Goal: Task Accomplishment & Management: Use online tool/utility

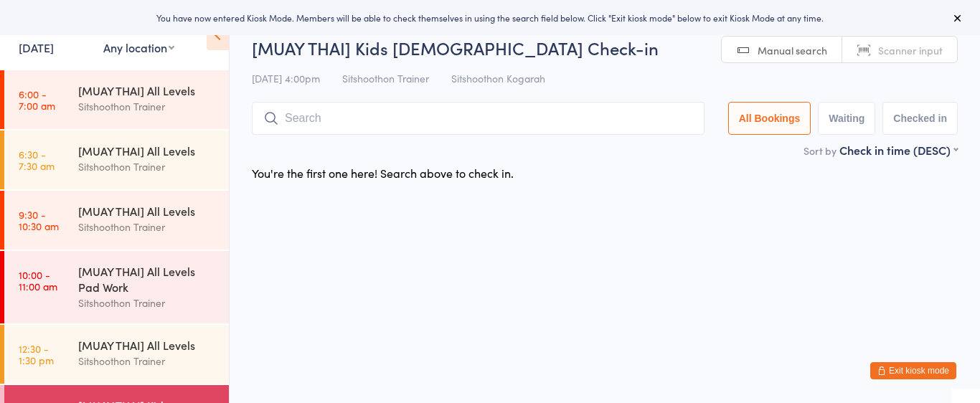
click at [158, 48] on select "Any location ST Martial Arts Arncliffe [GEOGRAPHIC_DATA] [GEOGRAPHIC_DATA]" at bounding box center [138, 47] width 71 height 16
select select "2"
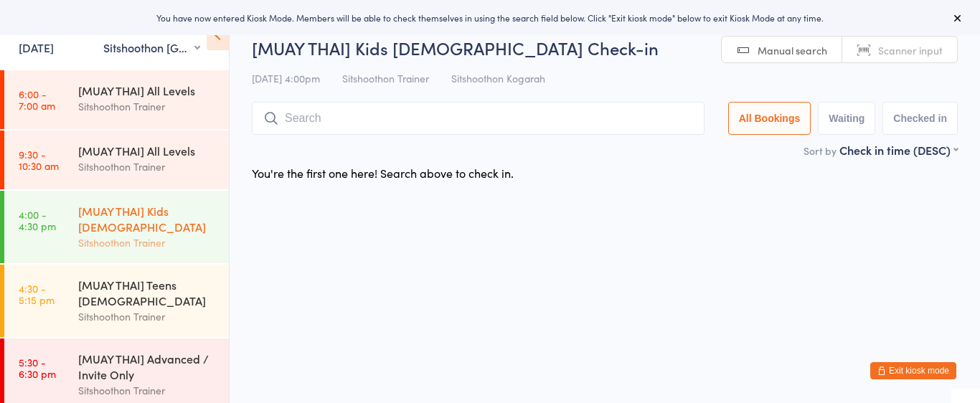
click at [131, 237] on div "Sitshoothon Trainer" at bounding box center [147, 243] width 138 height 17
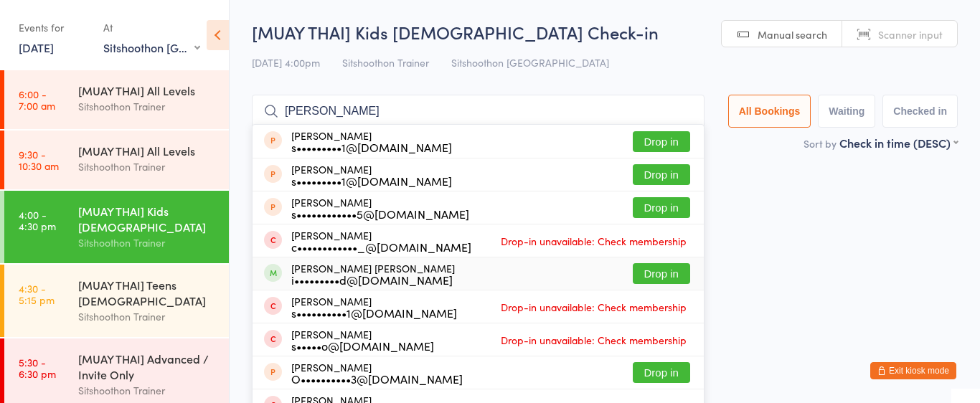
type input "[PERSON_NAME]"
click at [655, 273] on button "Drop in" at bounding box center [661, 273] width 57 height 21
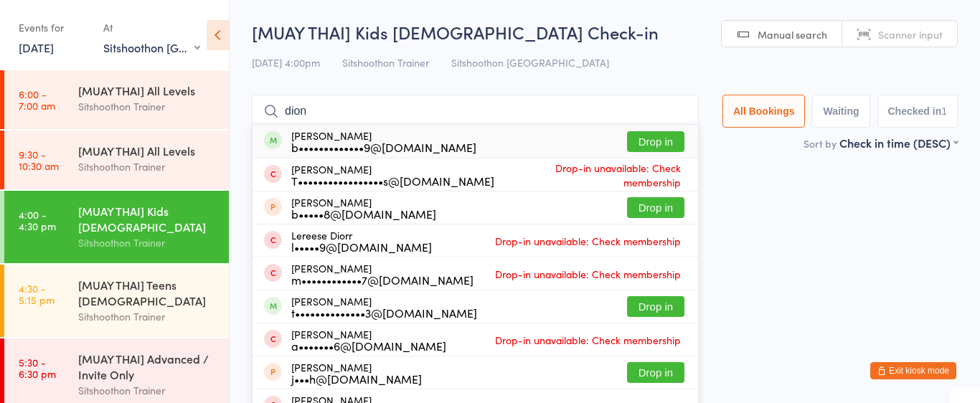
type input "dion"
click at [641, 139] on button "Drop in" at bounding box center [655, 141] width 57 height 21
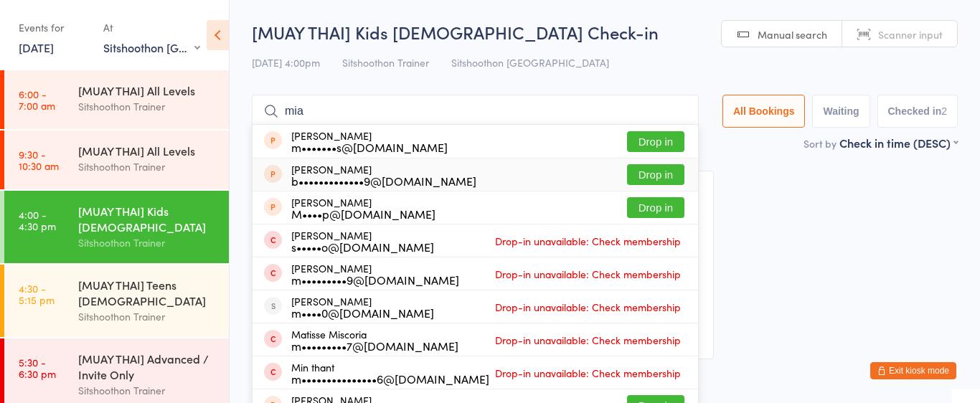
type input "mia"
click at [650, 174] on button "Drop in" at bounding box center [655, 174] width 57 height 21
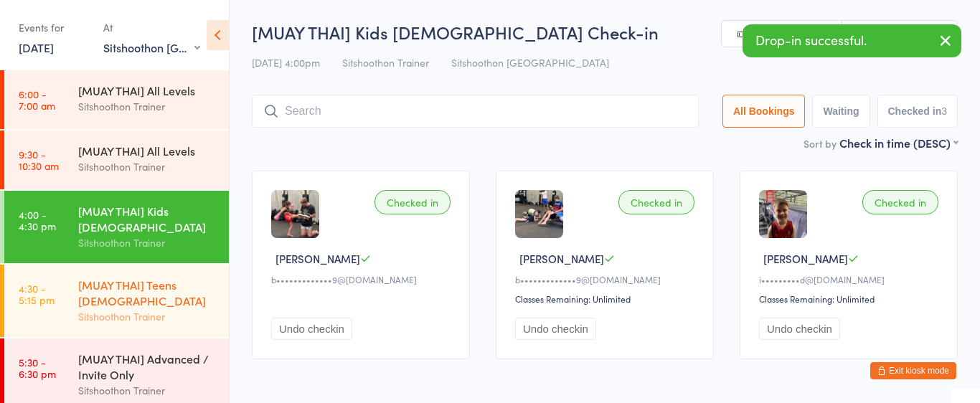
click at [124, 294] on div "[MUAY THAI] Teens [DEMOGRAPHIC_DATA]" at bounding box center [147, 293] width 138 height 32
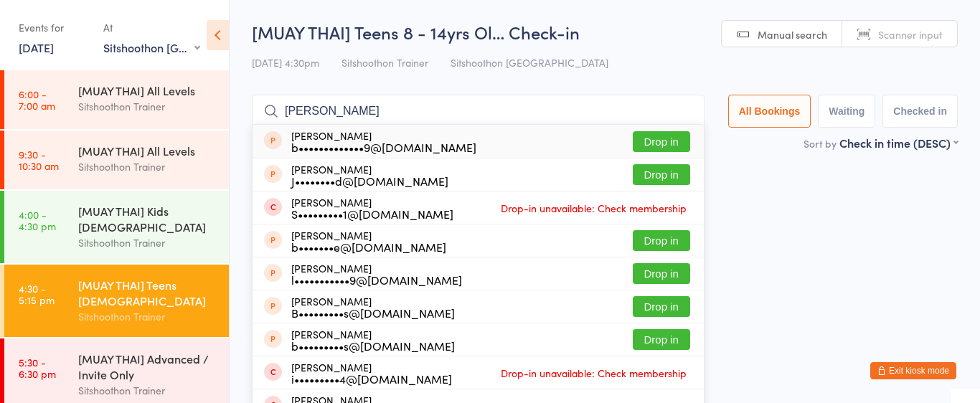
type input "[PERSON_NAME]"
click at [666, 138] on button "Drop in" at bounding box center [661, 141] width 57 height 21
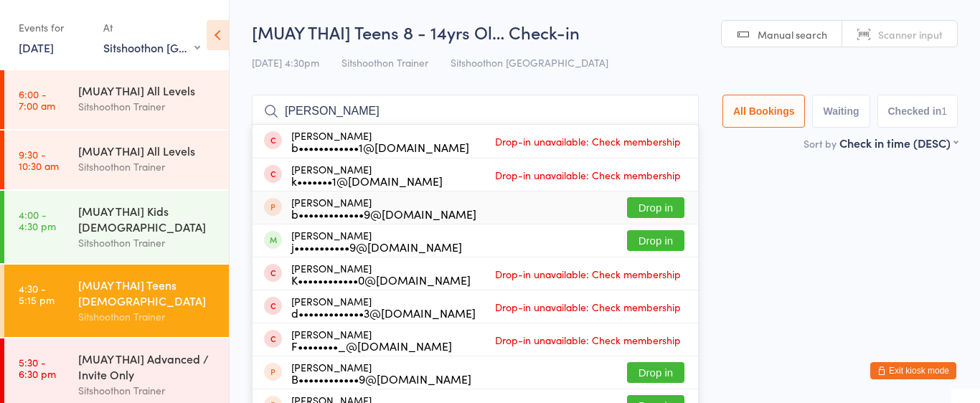
type input "[PERSON_NAME]"
click at [646, 204] on button "Drop in" at bounding box center [655, 207] width 57 height 21
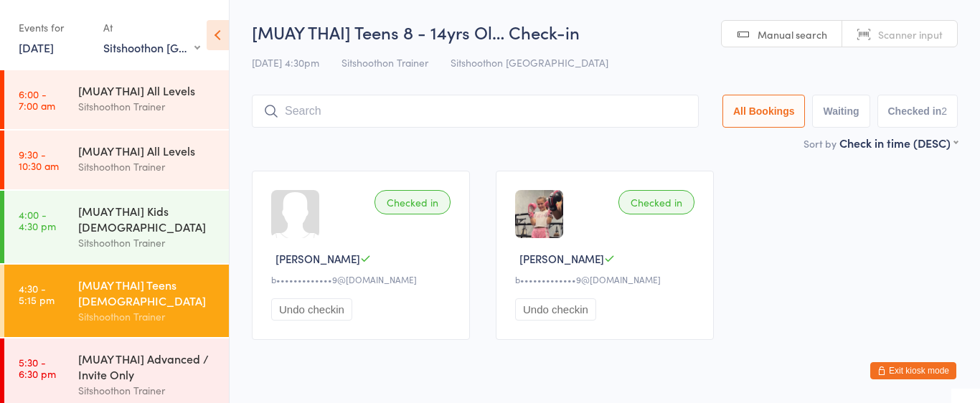
click at [171, 291] on div "[MUAY THAI] Teens [DEMOGRAPHIC_DATA]" at bounding box center [147, 293] width 138 height 32
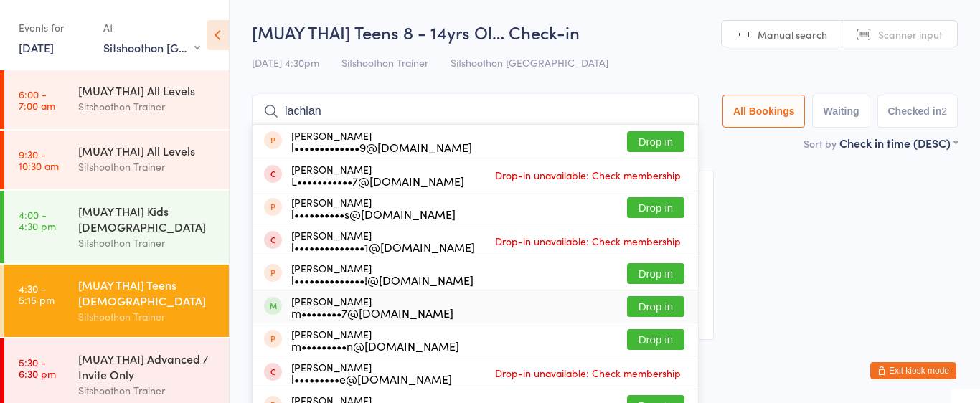
type input "lachlan"
click at [281, 313] on div "[PERSON_NAME] m••••••••7@[DOMAIN_NAME]" at bounding box center [358, 307] width 189 height 23
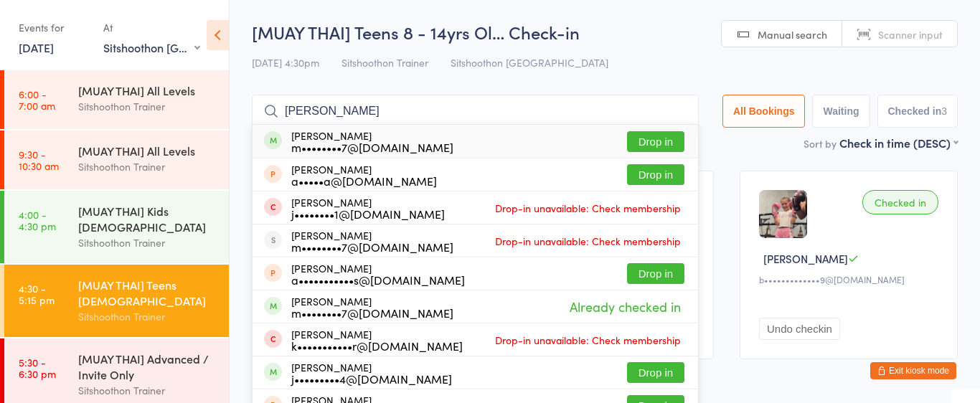
type input "[PERSON_NAME]"
click at [315, 145] on div "m••••••••7@[DOMAIN_NAME]" at bounding box center [372, 146] width 162 height 11
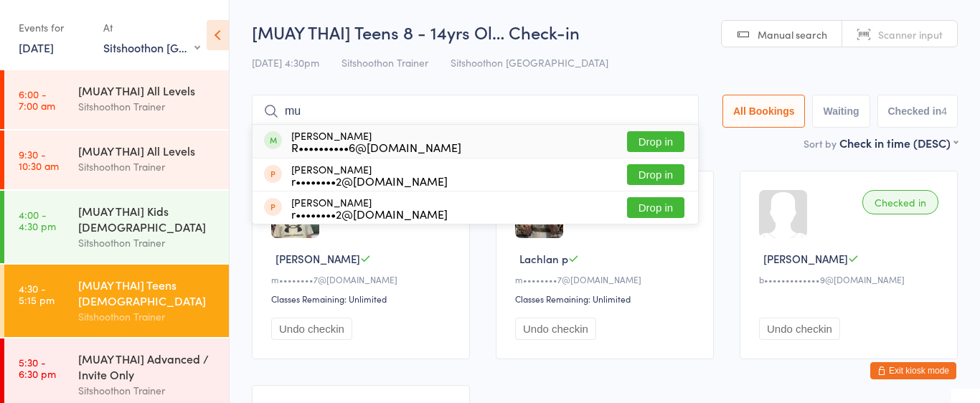
type input "m"
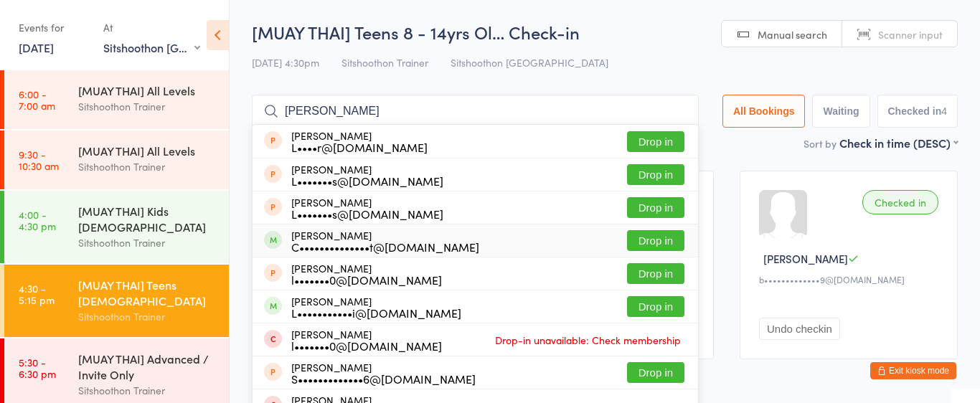
type input "[PERSON_NAME]"
click at [646, 239] on button "Drop in" at bounding box center [655, 240] width 57 height 21
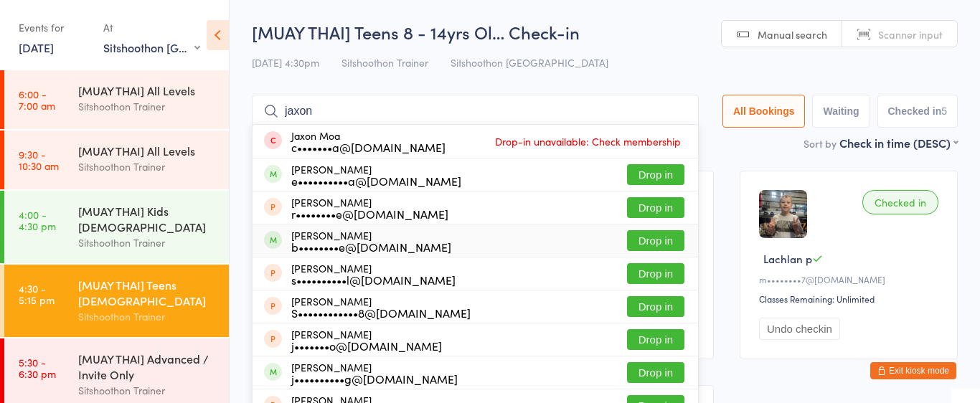
type input "jaxon"
click at [644, 245] on button "Drop in" at bounding box center [655, 240] width 57 height 21
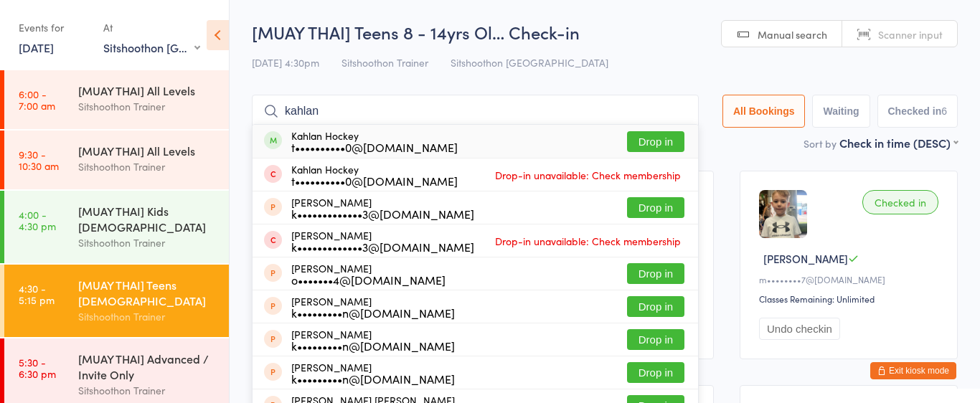
type input "kahlan"
click at [627, 139] on button "Drop in" at bounding box center [655, 141] width 57 height 21
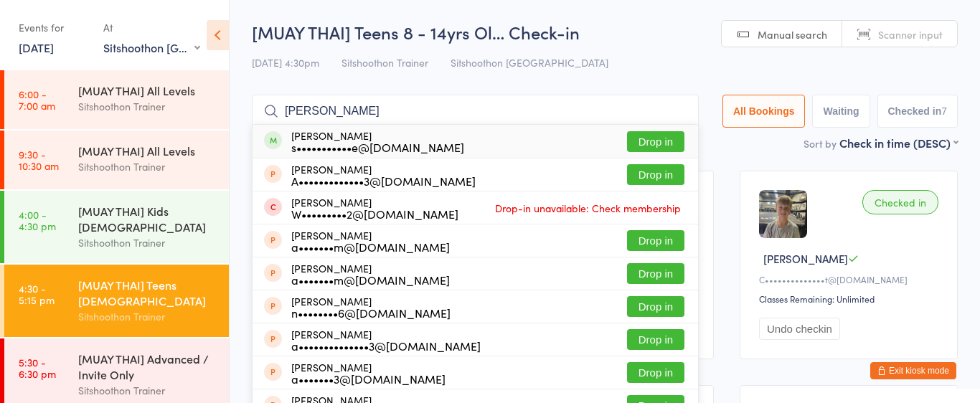
type input "[PERSON_NAME]"
click at [651, 143] on button "Drop in" at bounding box center [655, 141] width 57 height 21
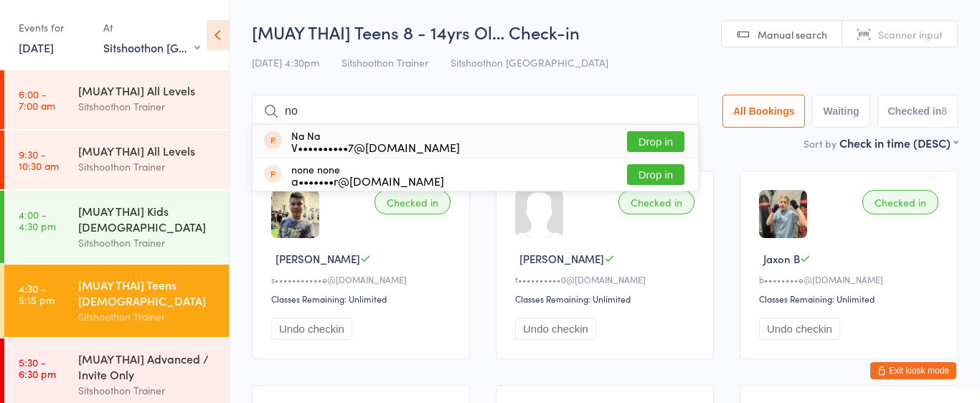
type input "noa"
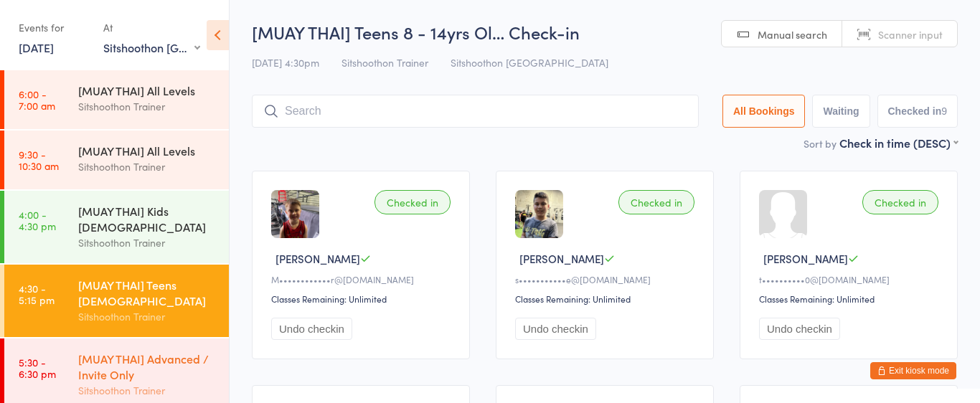
click at [154, 367] on div "[MUAY THAI] Advanced / Invite Only" at bounding box center [147, 367] width 138 height 32
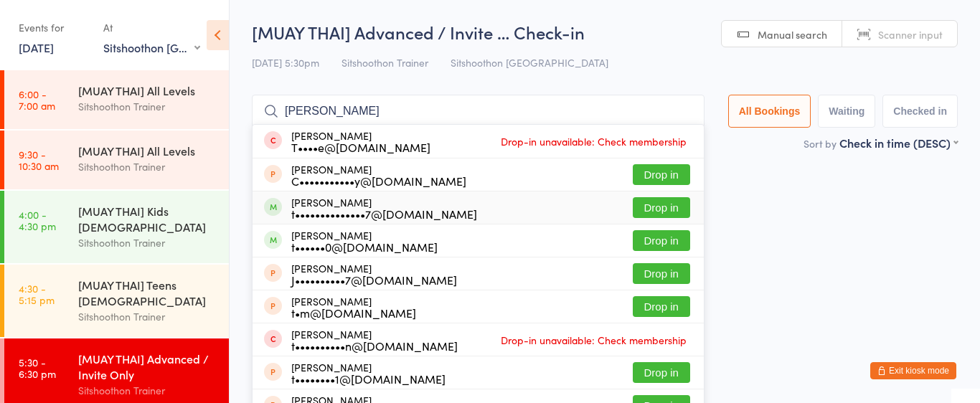
type input "[PERSON_NAME]"
click at [314, 211] on div "t••••••••••••••7@[DOMAIN_NAME]" at bounding box center [384, 213] width 186 height 11
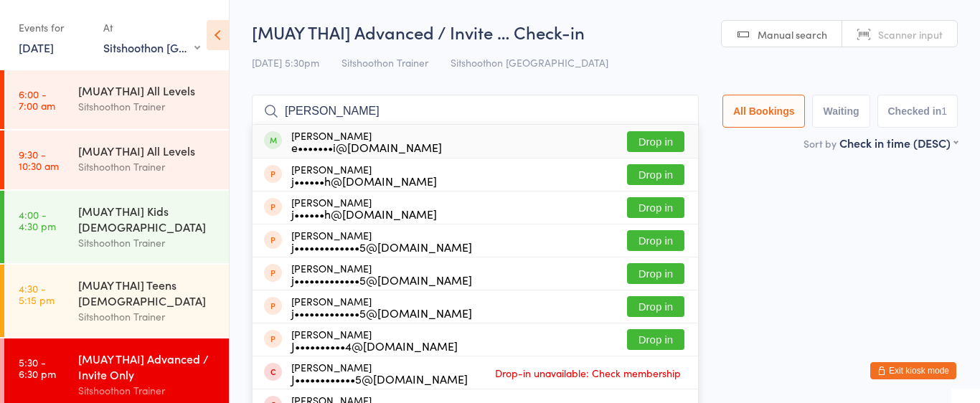
type input "[PERSON_NAME]"
click at [649, 136] on button "Drop in" at bounding box center [655, 141] width 57 height 21
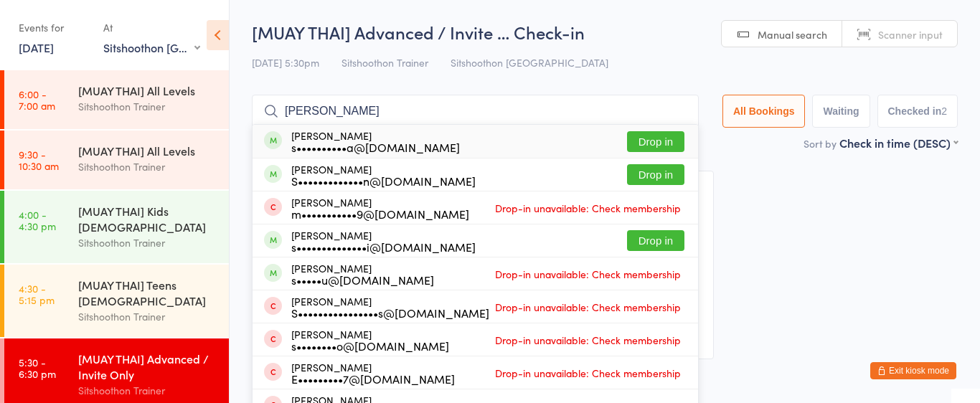
type input "[PERSON_NAME]"
click at [650, 138] on button "Drop in" at bounding box center [655, 141] width 57 height 21
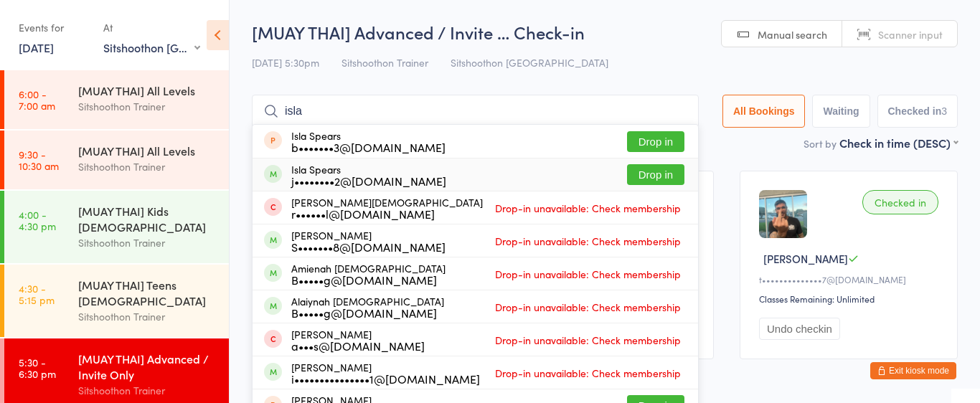
type input "isla"
click at [659, 172] on button "Drop in" at bounding box center [655, 174] width 57 height 21
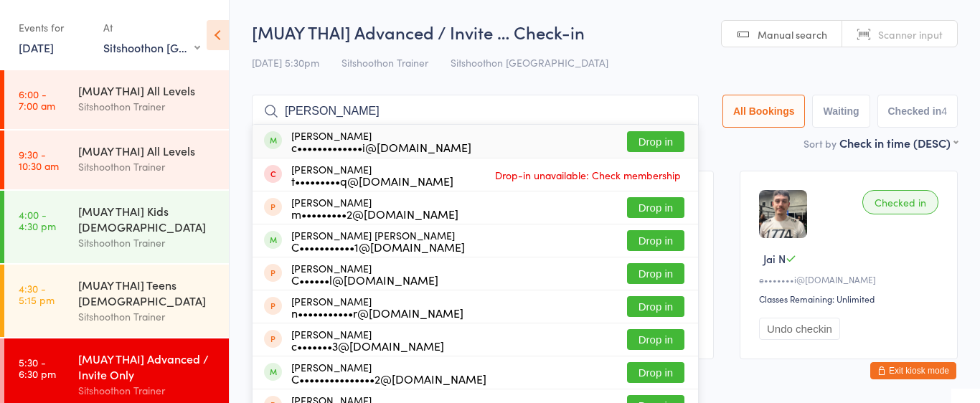
type input "[PERSON_NAME]"
click at [659, 142] on button "Drop in" at bounding box center [655, 141] width 57 height 21
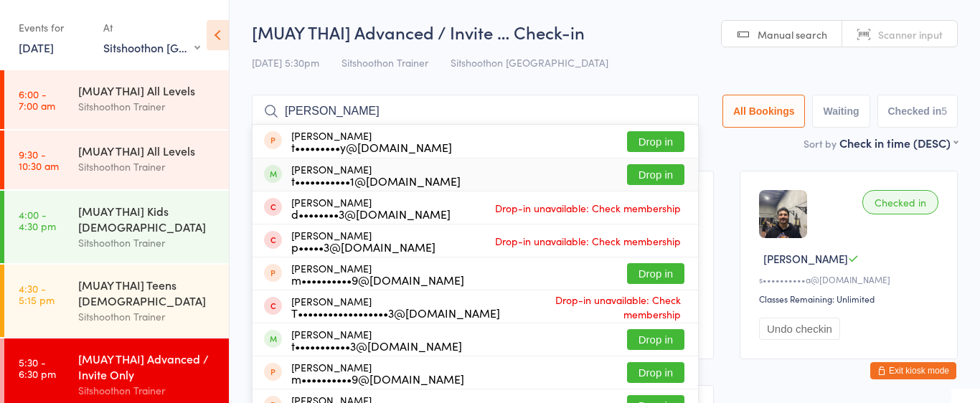
type input "[PERSON_NAME]"
click at [641, 176] on button "Drop in" at bounding box center [655, 174] width 57 height 21
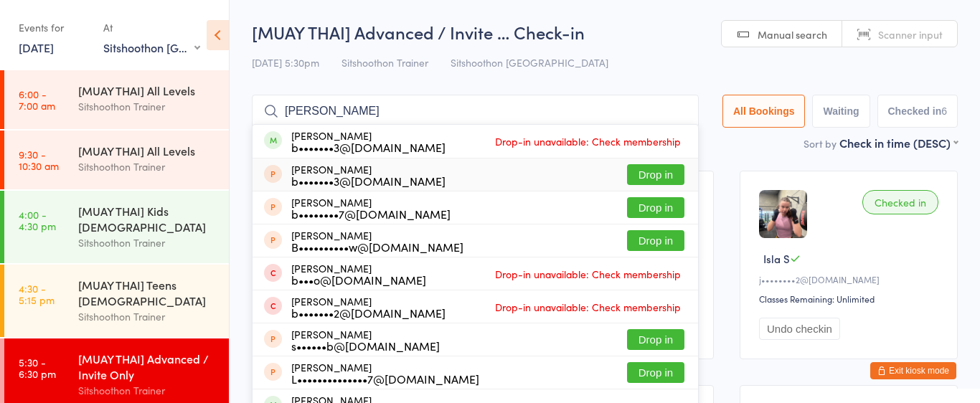
type input "[PERSON_NAME]"
click at [659, 176] on button "Drop in" at bounding box center [655, 174] width 57 height 21
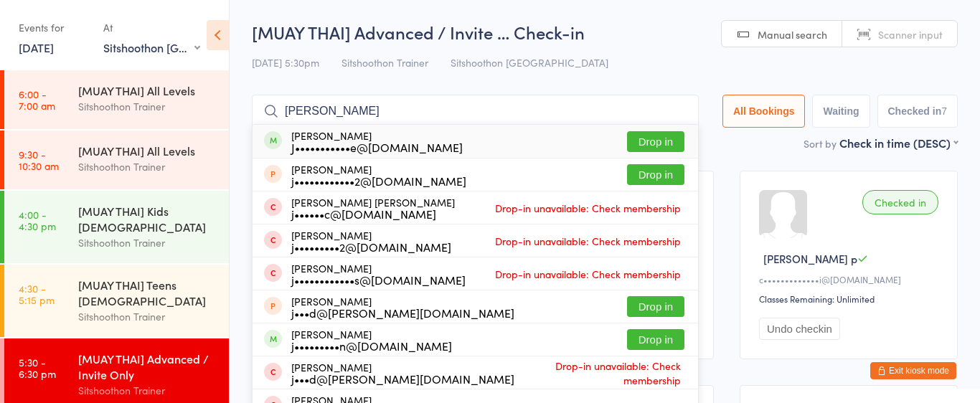
type input "[PERSON_NAME]"
drag, startPoint x: 677, startPoint y: 141, endPoint x: 656, endPoint y: 141, distance: 20.8
click at [670, 141] on button "Drop in" at bounding box center [655, 141] width 57 height 21
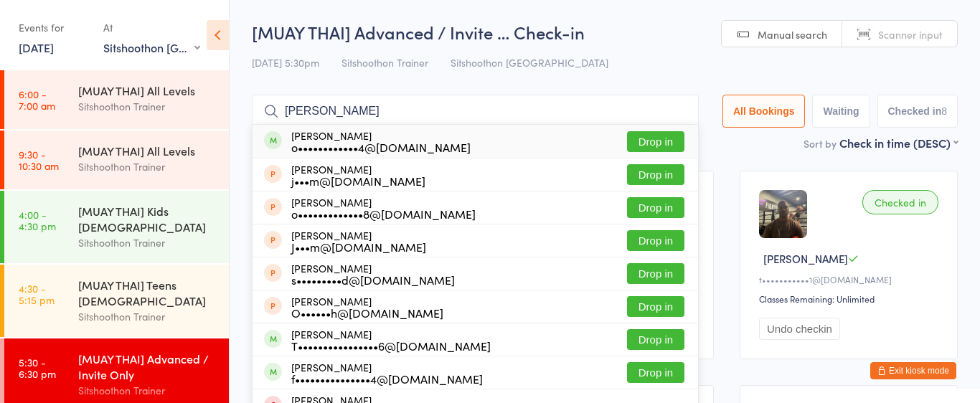
type input "[PERSON_NAME]"
click at [661, 148] on button "Drop in" at bounding box center [655, 141] width 57 height 21
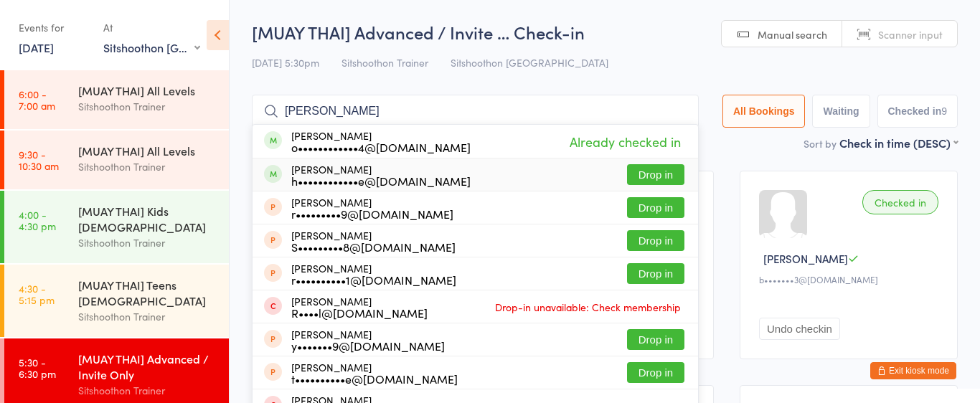
type input "[PERSON_NAME]"
click at [650, 174] on button "Drop in" at bounding box center [655, 174] width 57 height 21
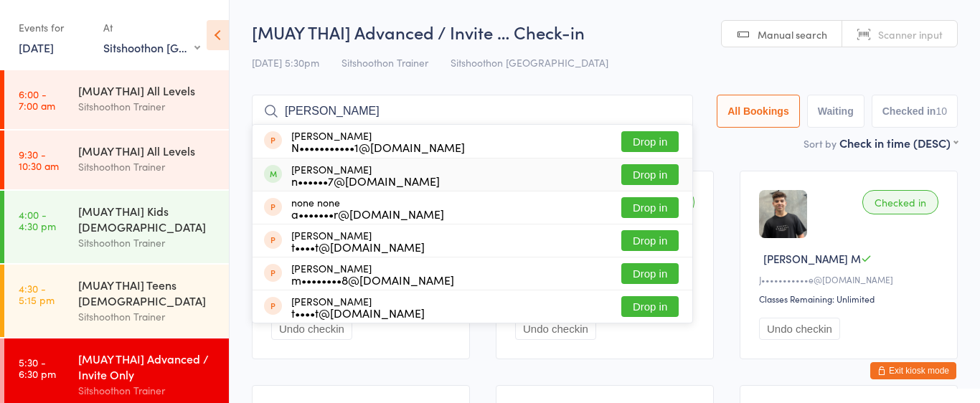
type input "[PERSON_NAME]"
click at [637, 182] on button "Drop in" at bounding box center [649, 174] width 57 height 21
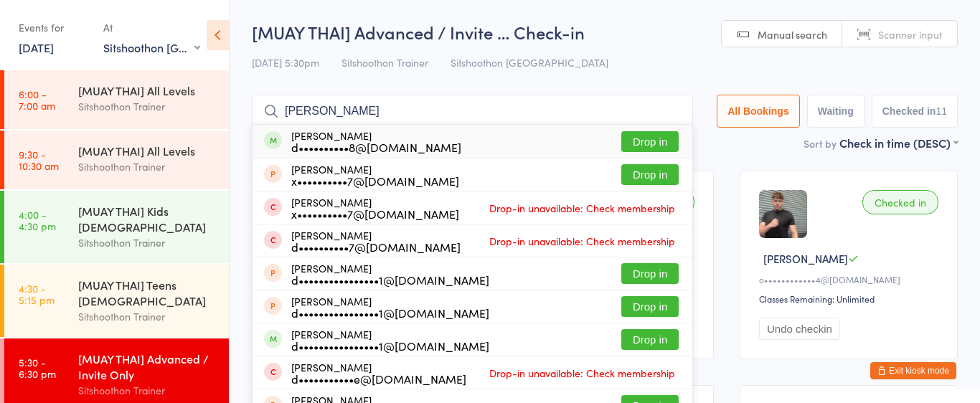
type input "[PERSON_NAME]"
click at [339, 136] on div "[PERSON_NAME] d••••••••••8@[DOMAIN_NAME]" at bounding box center [376, 141] width 170 height 23
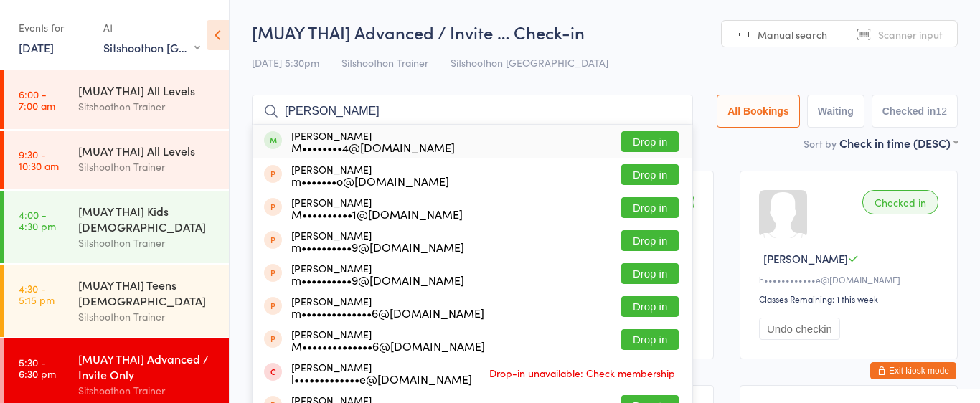
type input "[PERSON_NAME]"
click at [636, 139] on button "Drop in" at bounding box center [649, 141] width 57 height 21
